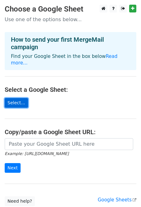
click at [17, 98] on link "Select..." at bounding box center [16, 103] width 23 height 10
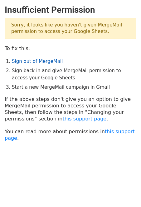
click at [28, 61] on link "Sign out of MergeMail" at bounding box center [37, 62] width 51 height 6
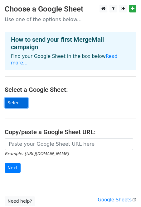
click at [18, 98] on link "Select..." at bounding box center [16, 103] width 23 height 10
